Goal: Check status: Check status

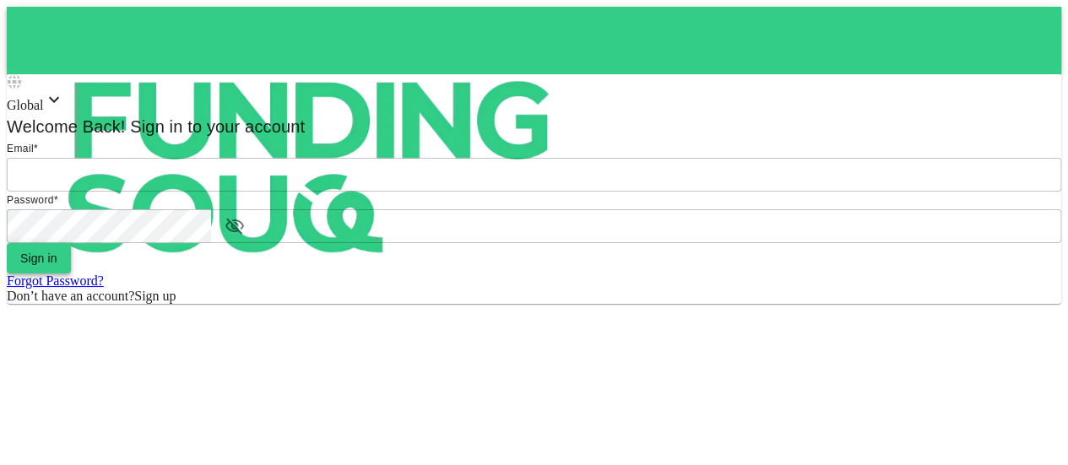
type input "[EMAIL_ADDRESS][DOMAIN_NAME]"
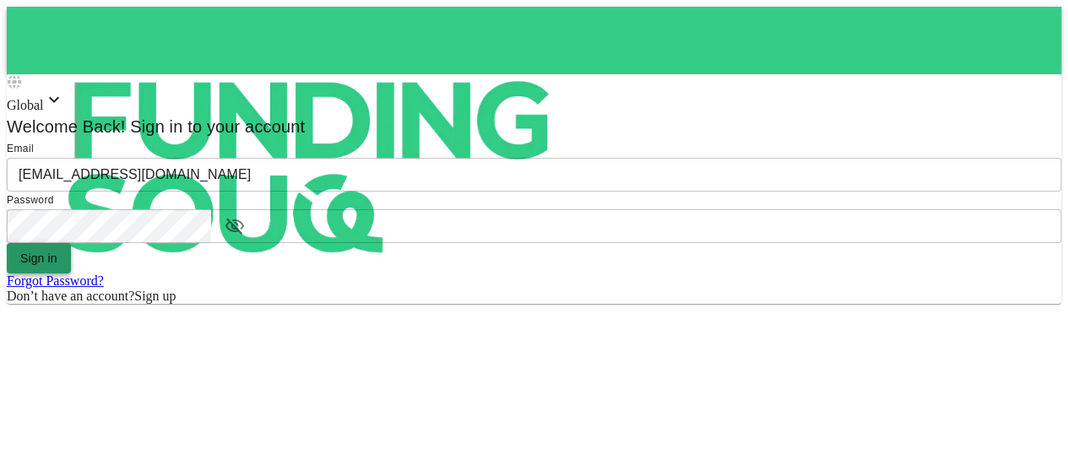
click at [57, 265] on span "Sign in" at bounding box center [38, 259] width 37 height 14
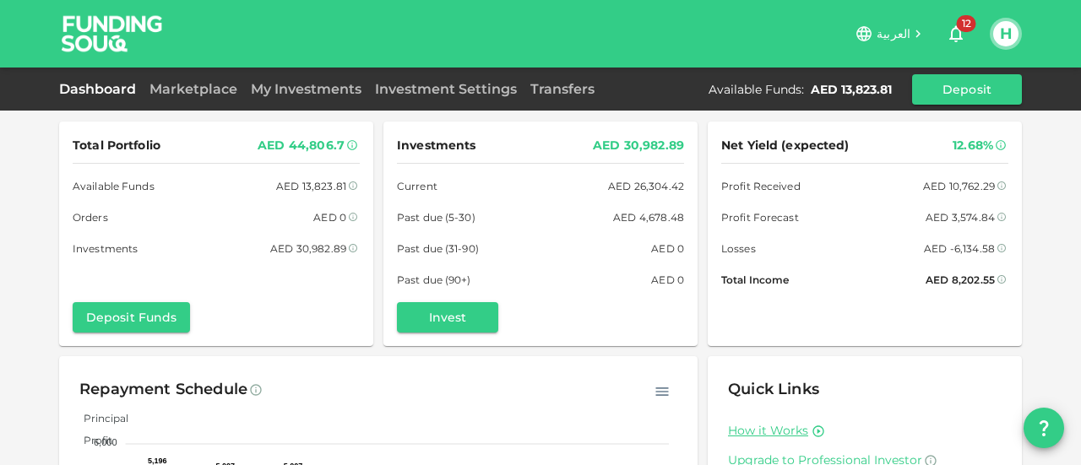
click at [281, 89] on link "My Investments" at bounding box center [306, 89] width 124 height 16
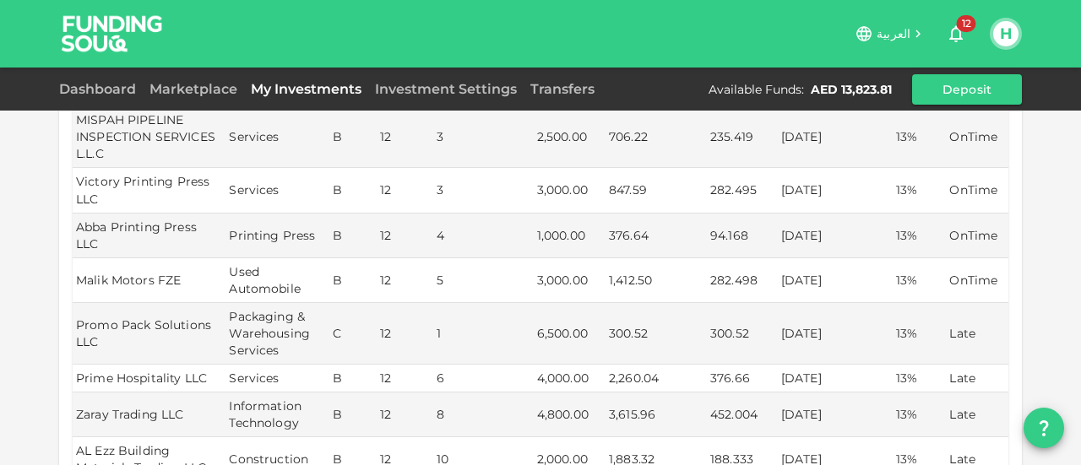
scroll to position [591, 0]
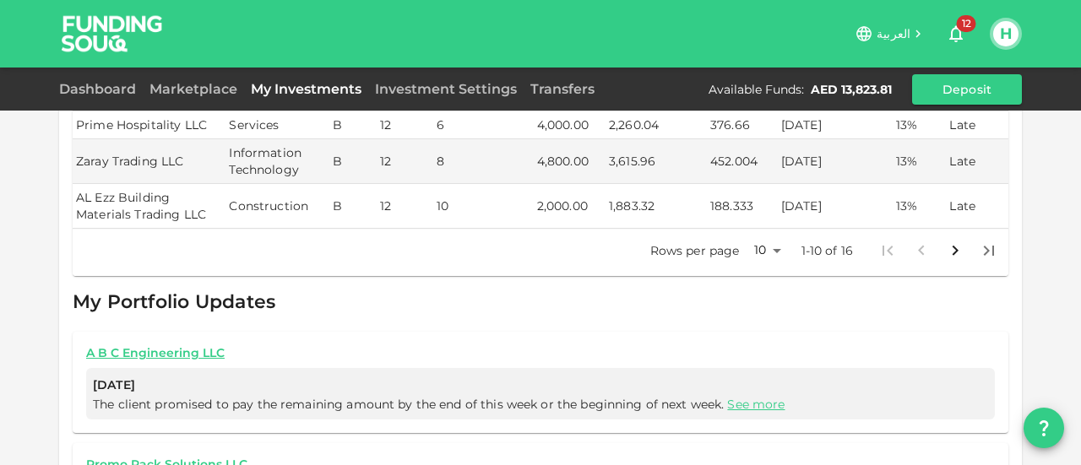
click at [765, 211] on body "العربية 12 H Dashboard Marketplace My Investments Investment Settings Transfers…" at bounding box center [540, 232] width 1081 height 465
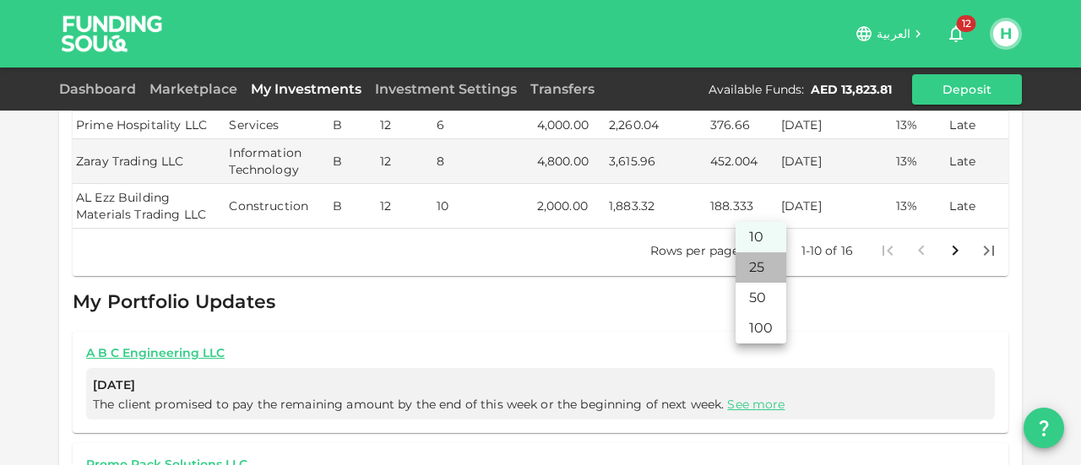
click at [756, 274] on li "25" at bounding box center [760, 267] width 51 height 30
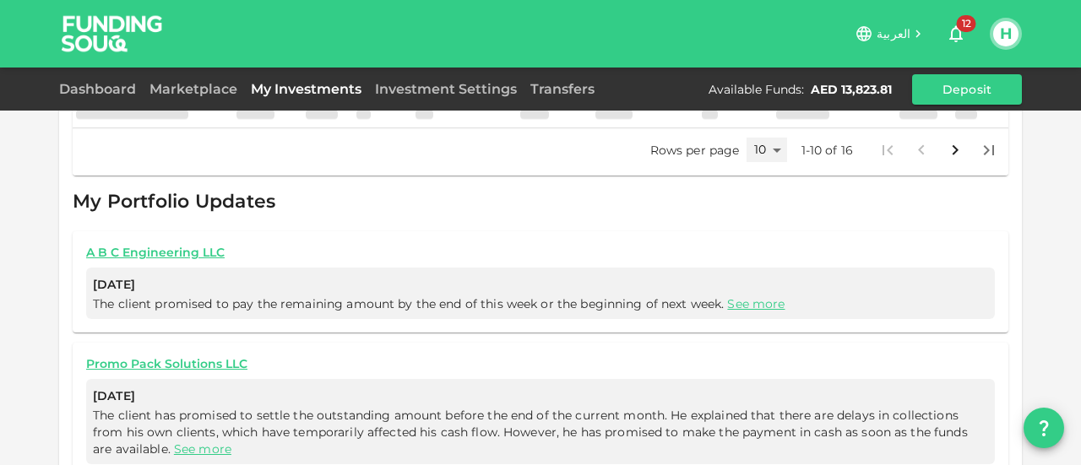
type input "25"
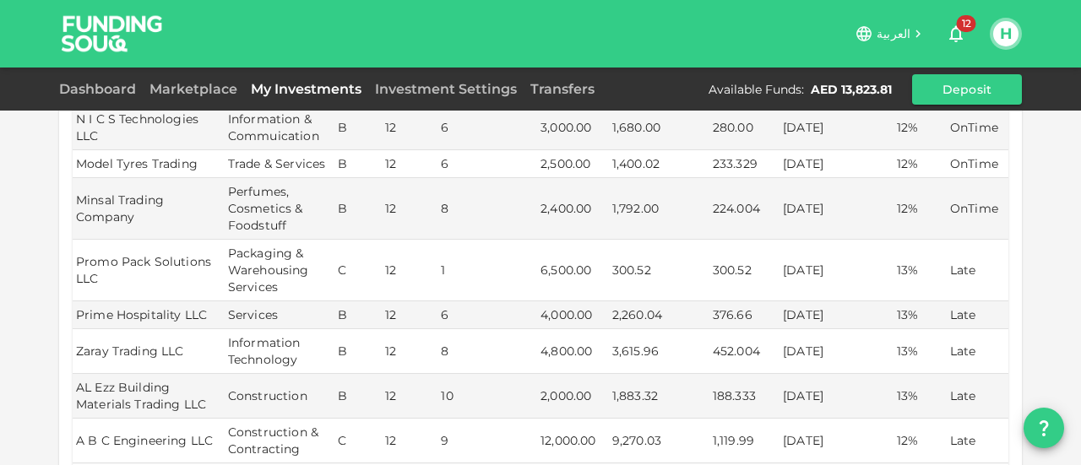
scroll to position [692, 0]
